Goal: Contribute content

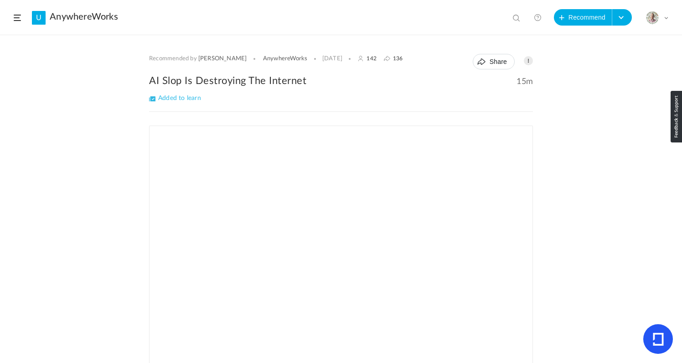
click at [15, 17] on span at bounding box center [17, 18] width 7 height 6
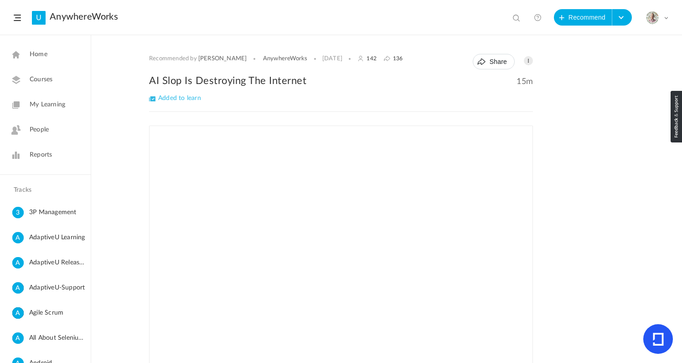
click at [47, 99] on link "My Learning" at bounding box center [45, 105] width 91 height 22
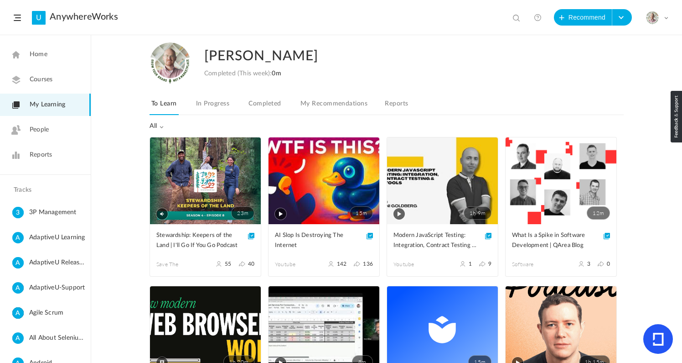
click at [44, 50] on span "Home" at bounding box center [39, 55] width 18 height 10
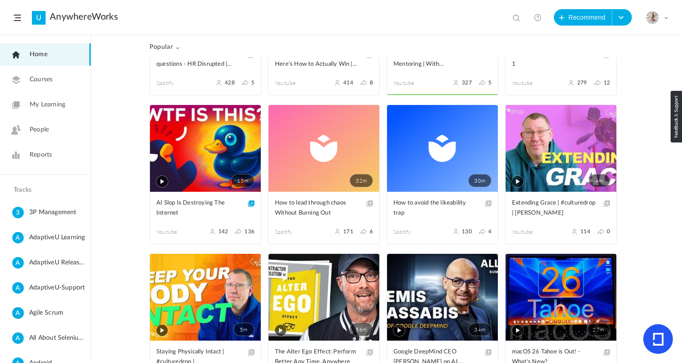
scroll to position [104, 0]
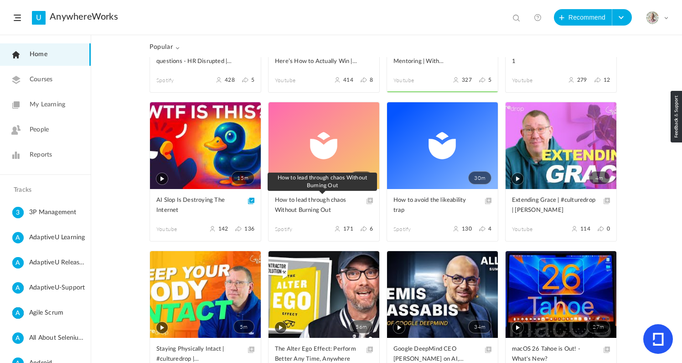
click at [300, 208] on span "How to lead through chaos Without Burning Out" at bounding box center [317, 205] width 84 height 20
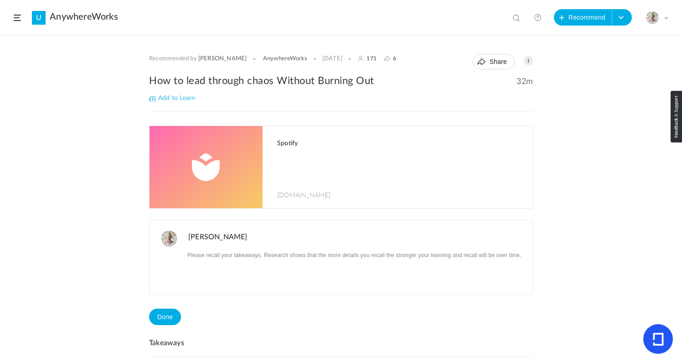
click at [290, 146] on h1 "Spotify" at bounding box center [400, 144] width 246 height 8
click at [526, 61] on span at bounding box center [528, 60] width 9 height 9
click at [481, 77] on link "Edit" at bounding box center [499, 81] width 68 height 17
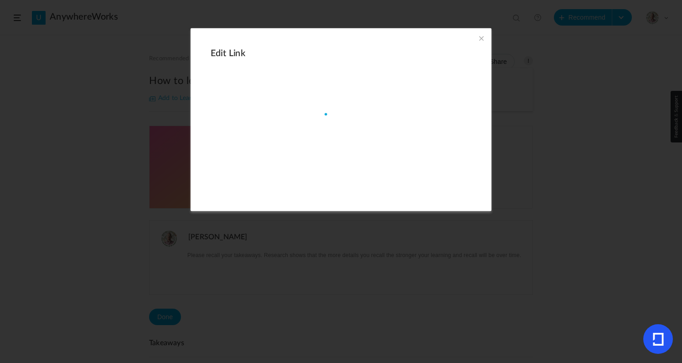
type input "[URL][DOMAIN_NAME]"
type input "How to lead through chaos Without Burning Out"
type input "32"
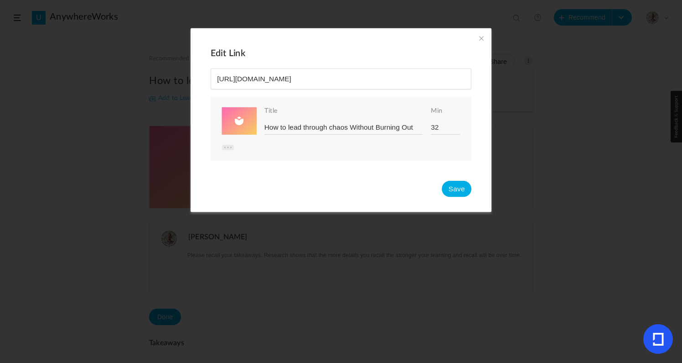
click at [225, 146] on span at bounding box center [228, 147] width 13 height 6
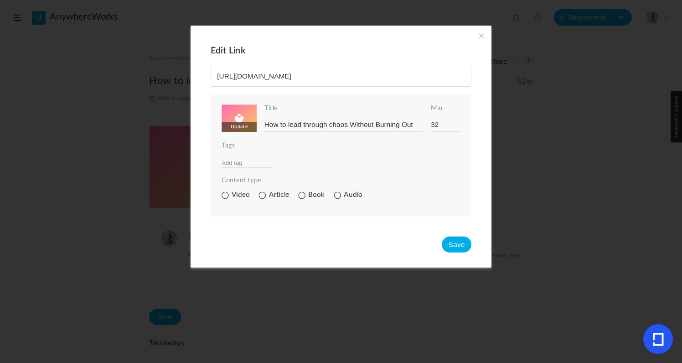
click at [236, 127] on input "file" at bounding box center [319, 140] width 194 height 72
type input "C:\fakepath\AnySnap [DATE] at 6_23_51 AM.png"
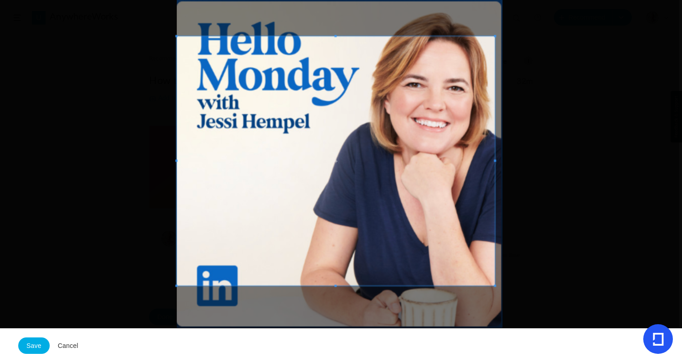
click at [495, 286] on span at bounding box center [495, 286] width 2 height 2
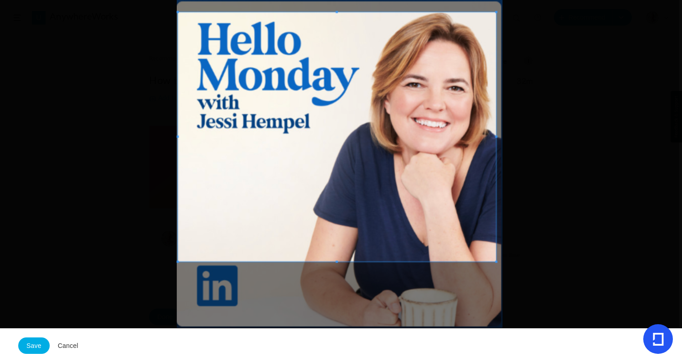
click at [458, 239] on span at bounding box center [337, 136] width 318 height 249
click at [28, 347] on button "Save" at bounding box center [33, 345] width 31 height 16
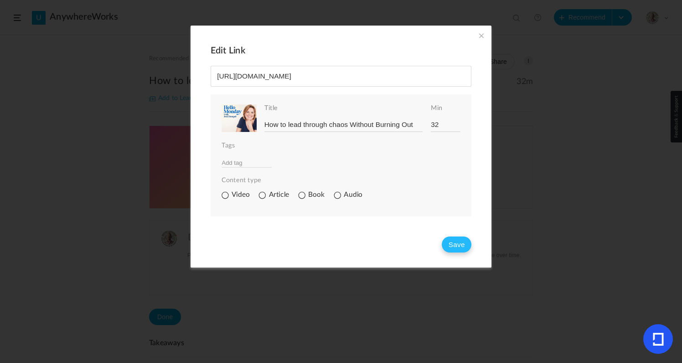
click at [458, 246] on button "Save" at bounding box center [457, 244] width 30 height 16
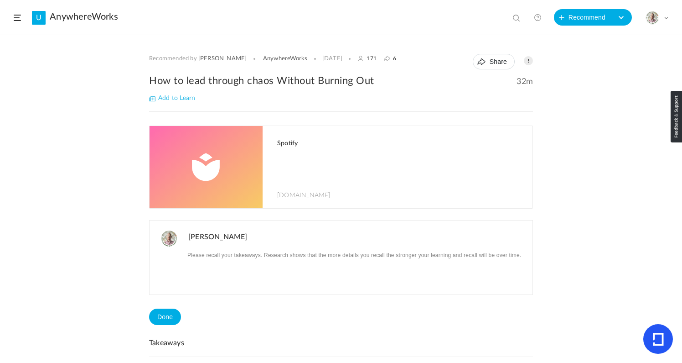
click at [19, 18] on span at bounding box center [17, 18] width 7 height 6
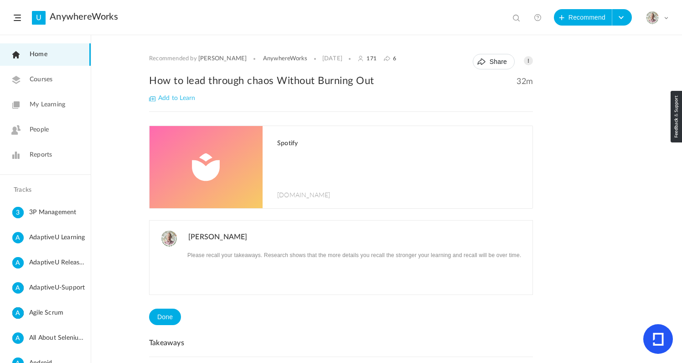
click at [39, 55] on span "Home" at bounding box center [39, 55] width 18 height 10
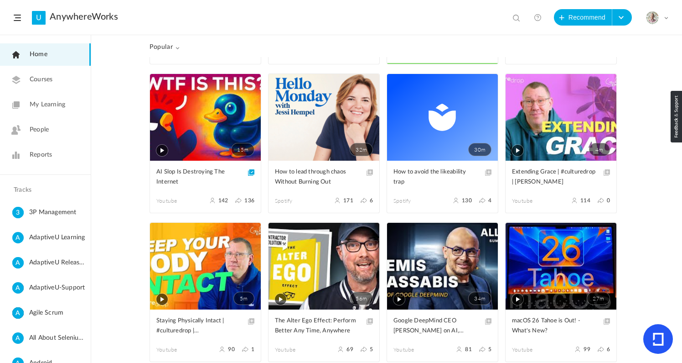
scroll to position [126, 0]
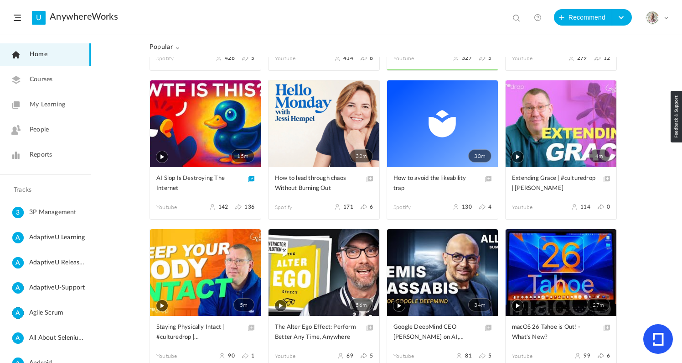
click at [423, 139] on link "30m" at bounding box center [442, 123] width 111 height 87
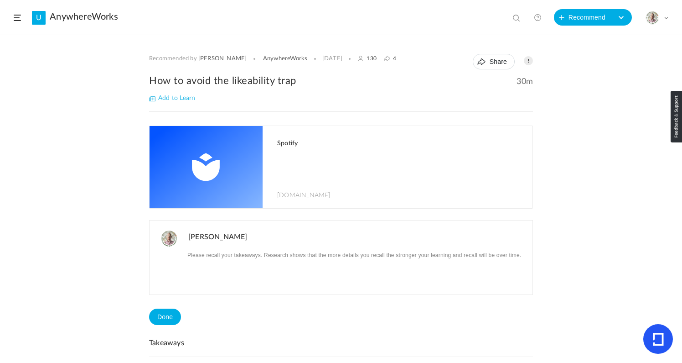
click at [288, 143] on h1 "Spotify" at bounding box center [400, 144] width 246 height 8
click at [527, 62] on span at bounding box center [528, 60] width 9 height 9
click at [478, 77] on link "Edit" at bounding box center [499, 81] width 68 height 17
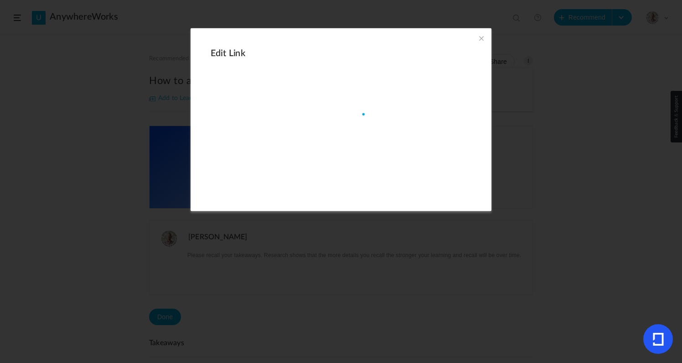
type input "[URL][DOMAIN_NAME]"
type input "How to avoid the likeability trap"
type input "30"
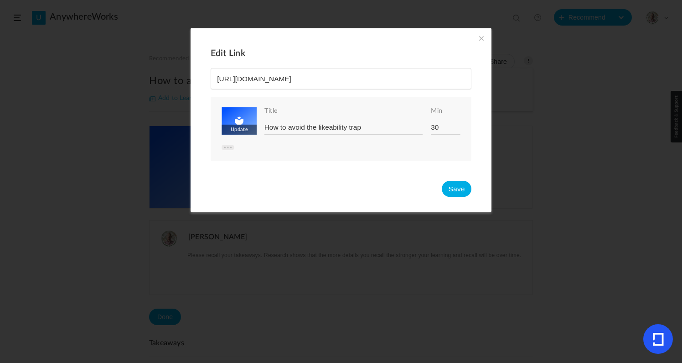
click at [242, 128] on input "file" at bounding box center [319, 143] width 194 height 72
type input "C:\fakepath\AnySnap [DATE] at 6_25_13 AM.png"
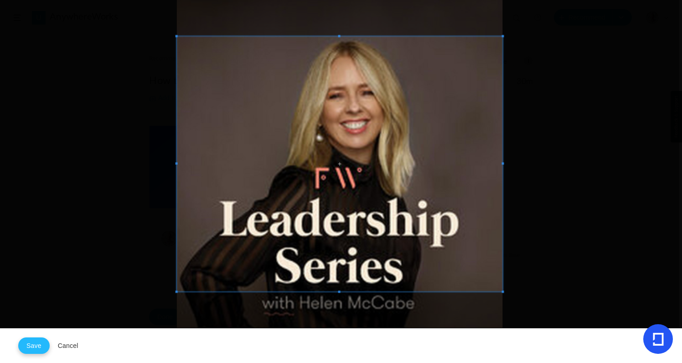
click at [25, 349] on button "Save" at bounding box center [33, 345] width 31 height 16
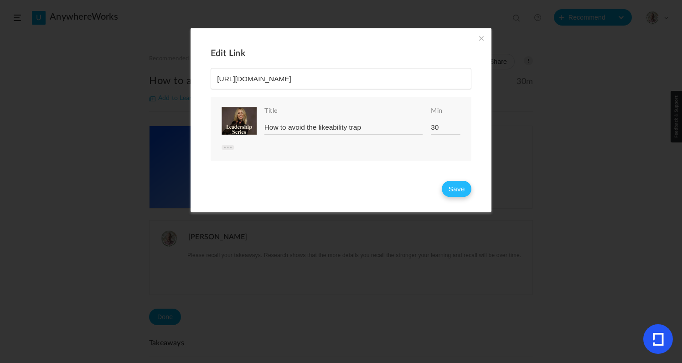
click at [457, 189] on button "Save" at bounding box center [457, 189] width 30 height 16
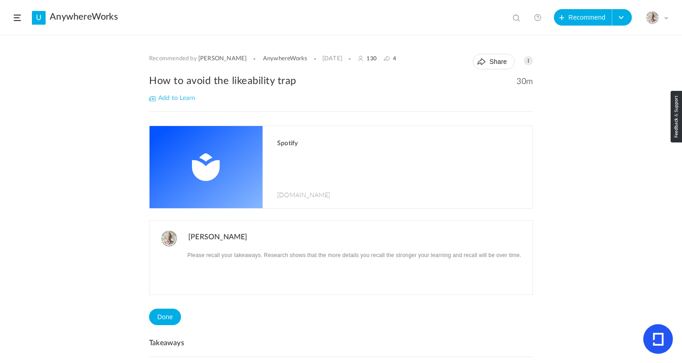
click at [19, 14] on header "U AnywhereWorks View all No results Recommend Create Course My Profile Universi…" at bounding box center [341, 17] width 682 height 35
click at [16, 20] on span at bounding box center [17, 18] width 7 height 6
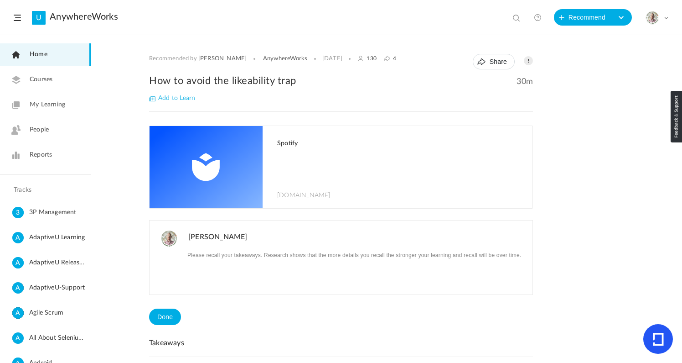
click at [48, 106] on span "My Learning" at bounding box center [48, 105] width 36 height 10
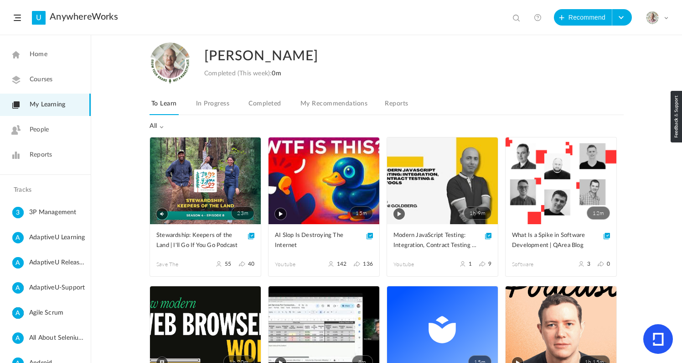
click at [47, 54] on span "Home" at bounding box center [39, 55] width 18 height 10
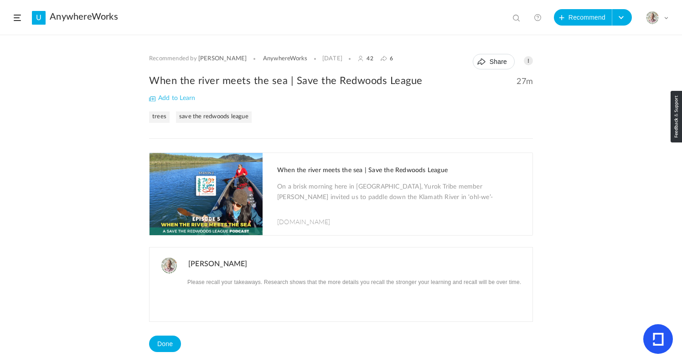
click at [155, 96] on span "Add to Learn" at bounding box center [172, 98] width 46 height 6
